Goal: Task Accomplishment & Management: Use online tool/utility

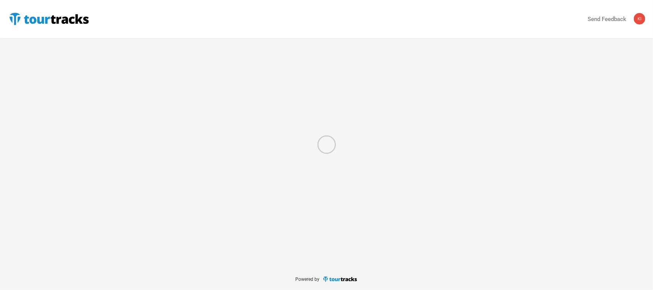
click at [32, 18] on div at bounding box center [326, 145] width 653 height 290
drag, startPoint x: 68, startPoint y: 20, endPoint x: 77, endPoint y: 28, distance: 12.0
click at [68, 20] on div at bounding box center [326, 145] width 653 height 290
click at [25, 20] on div at bounding box center [326, 145] width 653 height 290
click at [81, 20] on div at bounding box center [326, 145] width 653 height 290
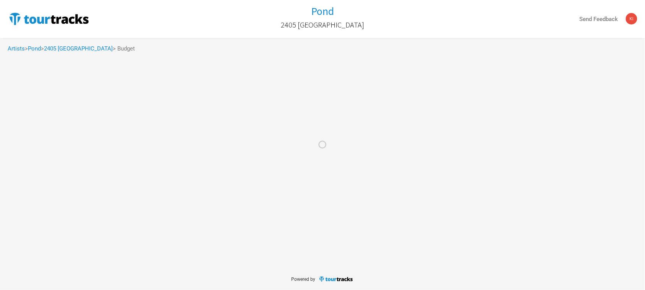
select select "Total Days"
select select "USD"
select select "Total Days"
select select "USD"
select select "Total Days"
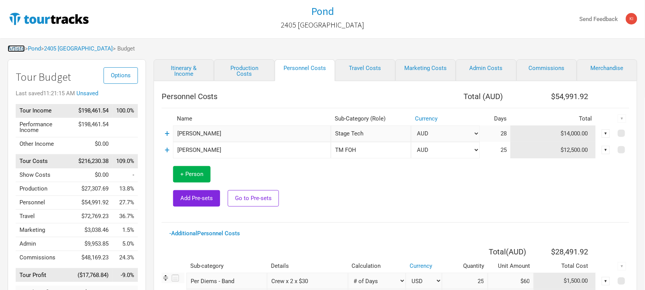
click at [14, 48] on link "Artists" at bounding box center [16, 48] width 17 height 7
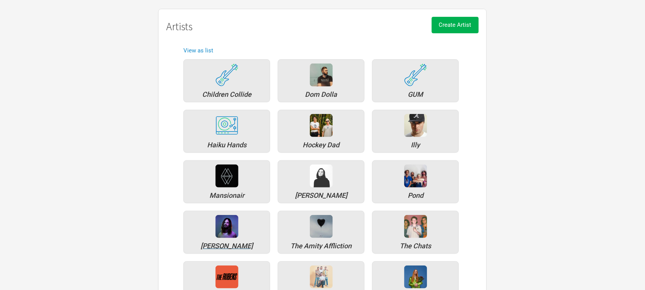
scroll to position [96, 0]
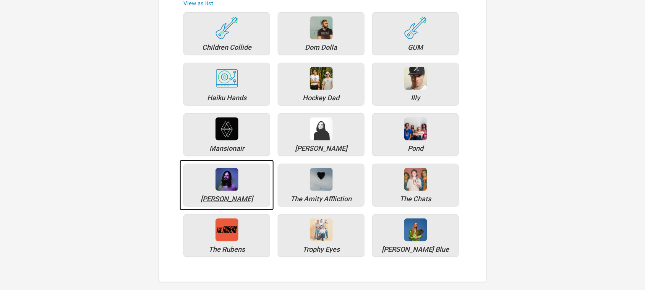
click at [234, 178] on img at bounding box center [227, 179] width 23 height 23
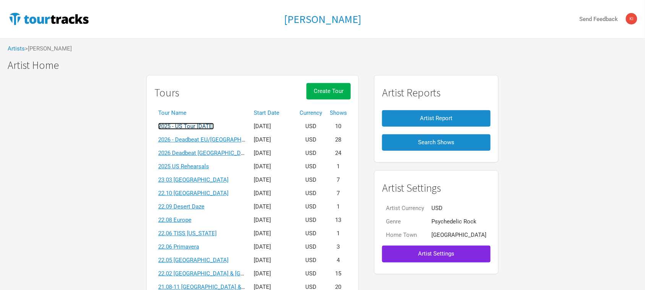
click at [214, 125] on link "2025 - US Tour [DATE]" at bounding box center [186, 126] width 56 height 7
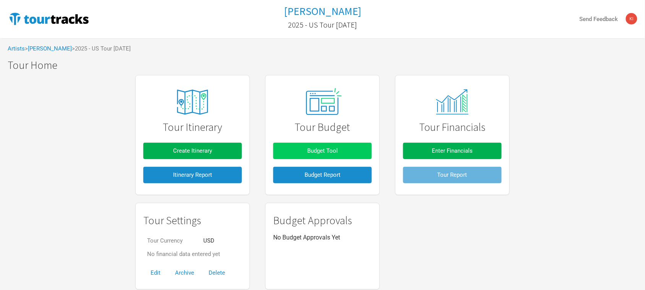
click at [311, 150] on span "Budget Tool" at bounding box center [322, 150] width 31 height 7
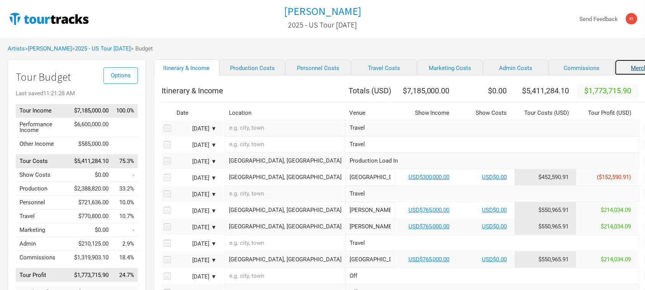
click at [615, 66] on link "Merchandise" at bounding box center [648, 67] width 66 height 16
select select "% of Gross Merch"
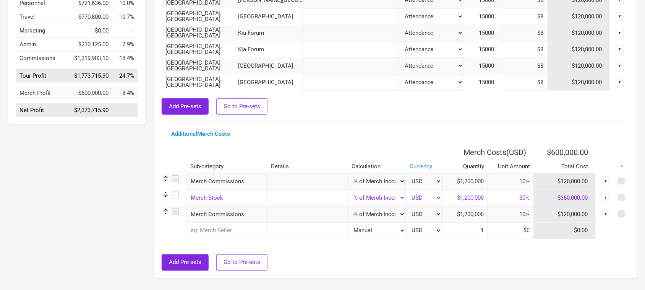
scroll to position [214, 0]
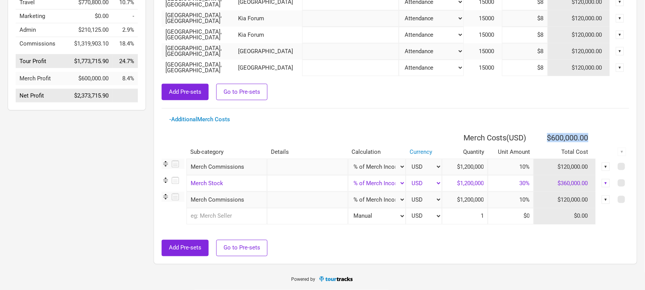
drag, startPoint x: 583, startPoint y: 136, endPoint x: 547, endPoint y: 140, distance: 36.8
click at [547, 140] on tr "Merch Costs ( USD ) $600,000.00" at bounding box center [396, 137] width 468 height 15
click at [465, 247] on div "Add Pre-sets Go to Pre-sets" at bounding box center [396, 248] width 468 height 16
drag, startPoint x: 558, startPoint y: 199, endPoint x: 591, endPoint y: 200, distance: 32.5
click at [591, 200] on td "$120,000.00" at bounding box center [565, 200] width 62 height 16
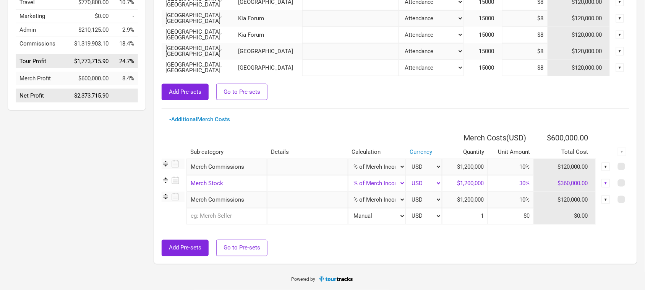
click at [561, 250] on div "Add Pre-sets Go to Pre-sets" at bounding box center [396, 248] width 468 height 16
click at [556, 252] on div "Add Pre-sets Go to Pre-sets" at bounding box center [396, 248] width 468 height 16
drag, startPoint x: 484, startPoint y: 253, endPoint x: 480, endPoint y: 248, distance: 5.7
click at [484, 253] on div "Add Pre-sets Go to Pre-sets" at bounding box center [396, 248] width 468 height 16
click at [493, 262] on div "Merch Income Total ( USD ) $1,200,000.00 Location Venue Details Calculation Qua…" at bounding box center [396, 65] width 484 height 397
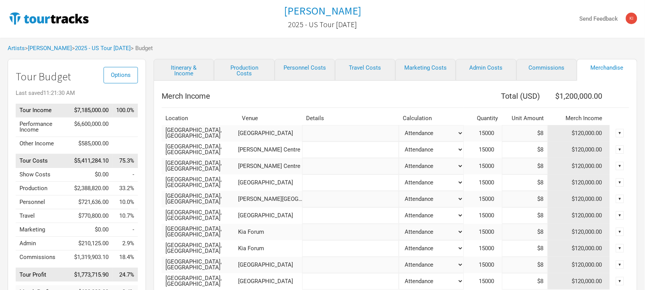
scroll to position [0, 0]
